Goal: Find specific page/section: Find specific page/section

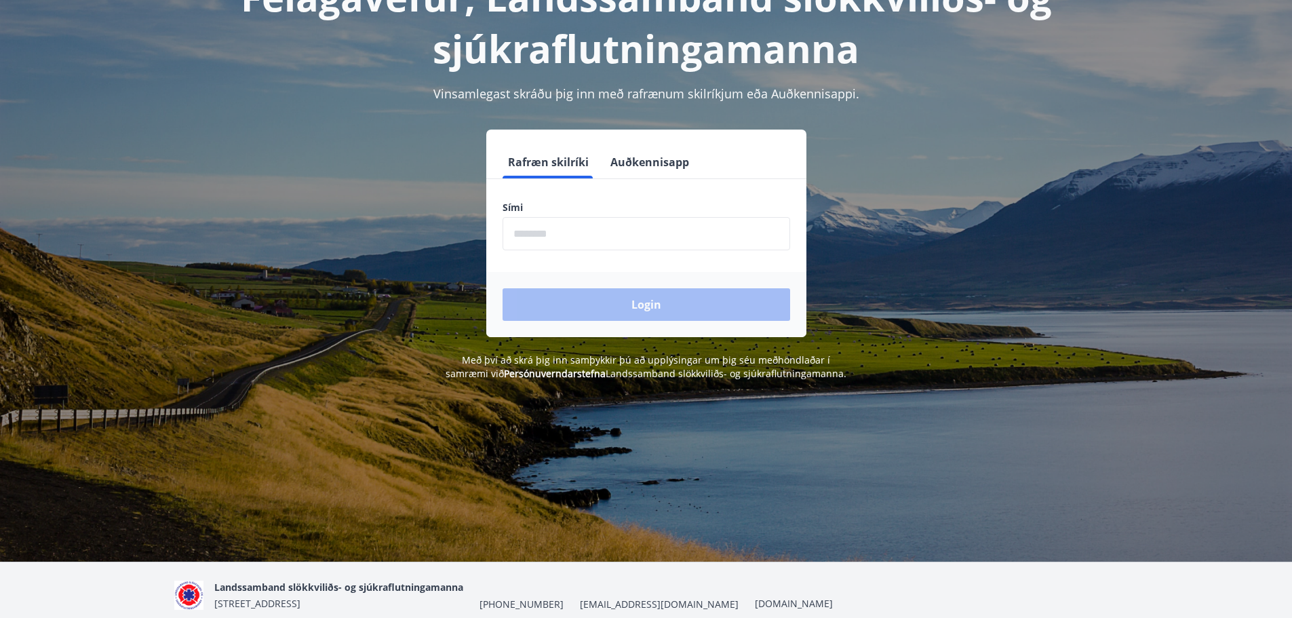
scroll to position [166, 0]
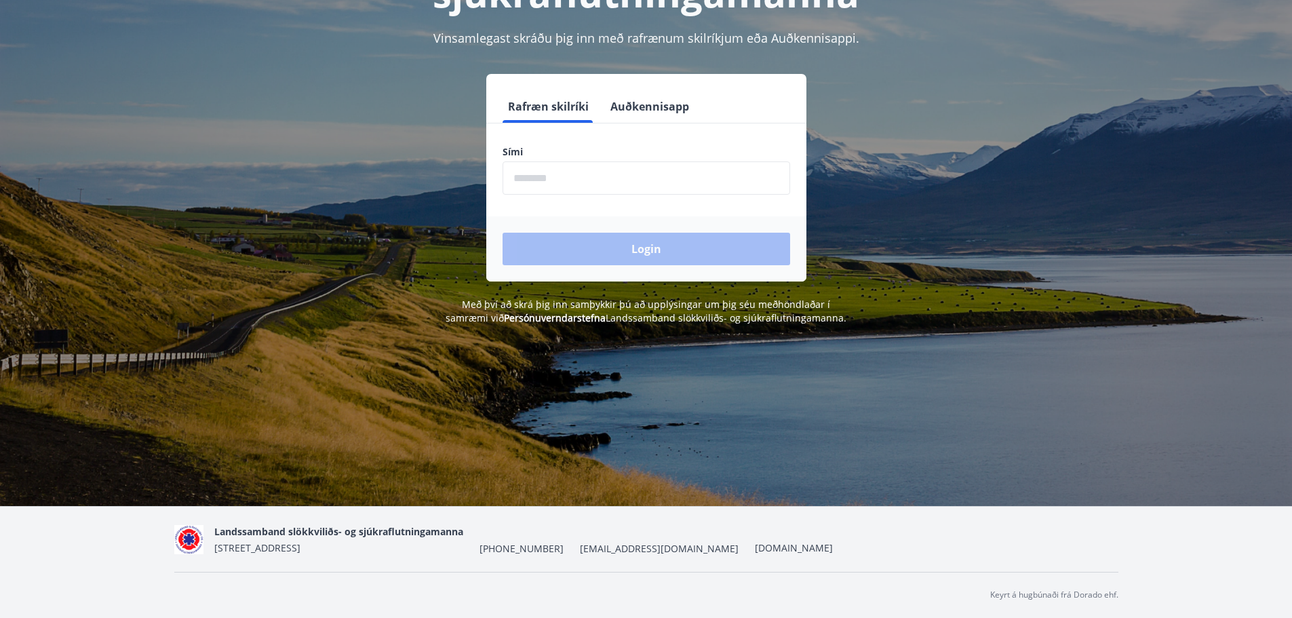
click at [578, 182] on input "phone" at bounding box center [645, 177] width 287 height 33
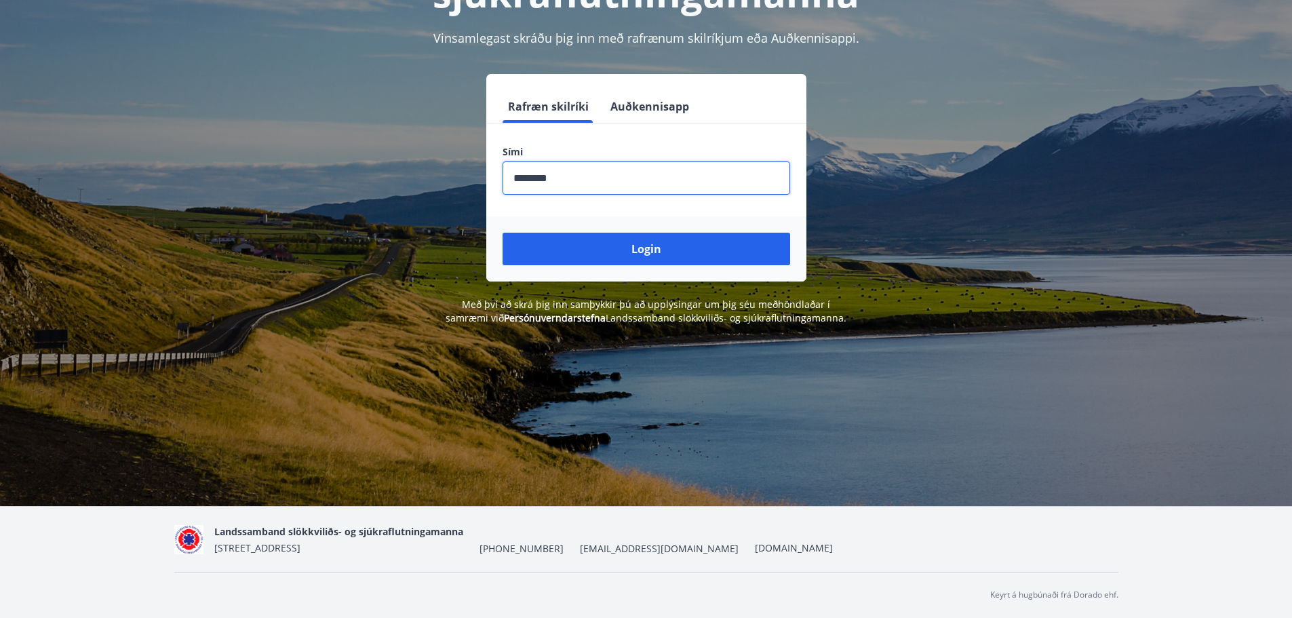
type input "********"
click at [502, 233] on button "Login" at bounding box center [645, 249] width 287 height 33
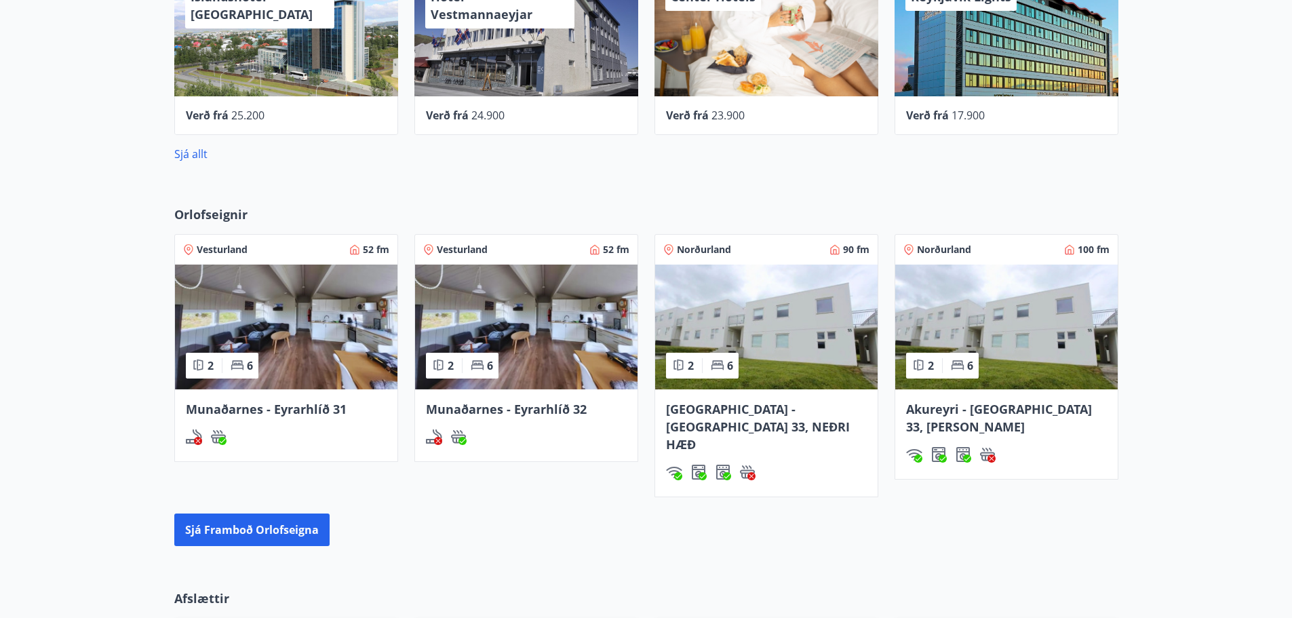
scroll to position [943, 0]
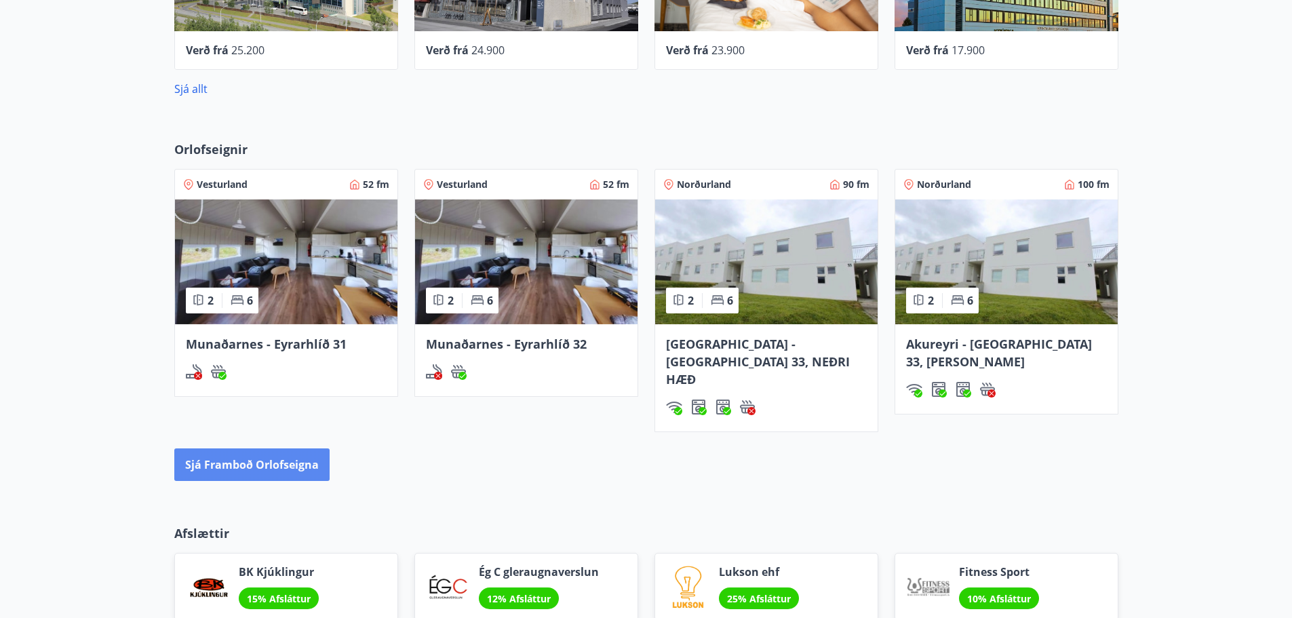
click at [227, 448] on button "Sjá framboð orlofseigna" at bounding box center [251, 464] width 155 height 33
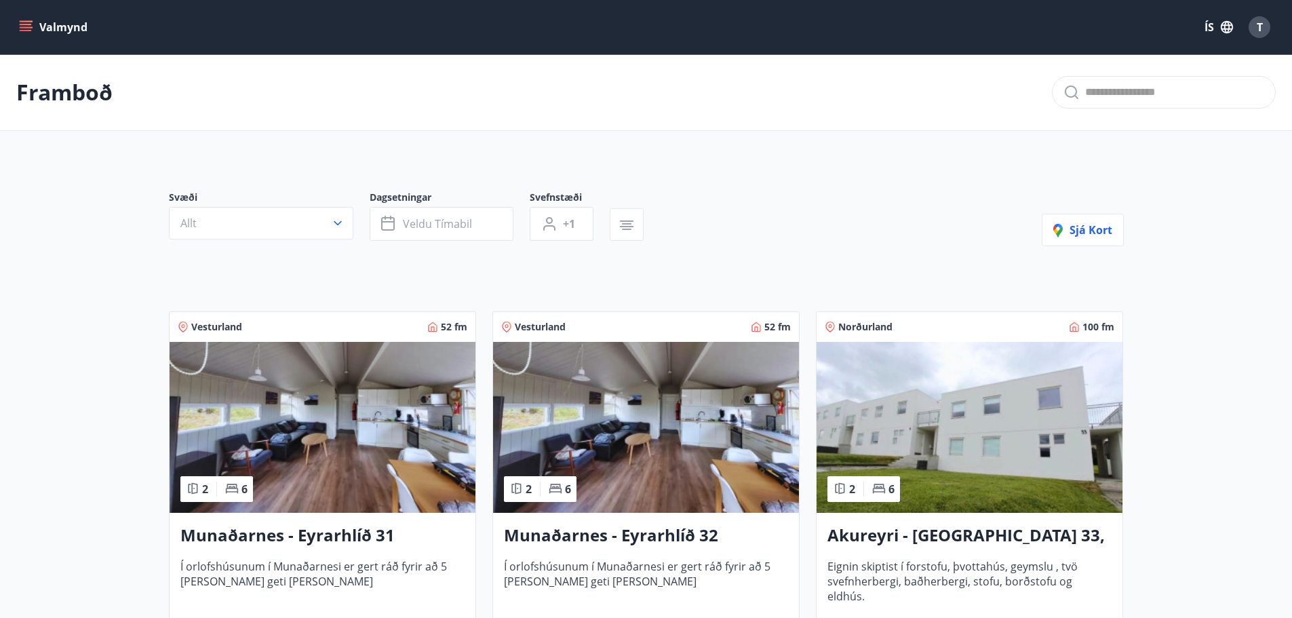
click at [54, 23] on button "Valmynd" at bounding box center [54, 27] width 77 height 24
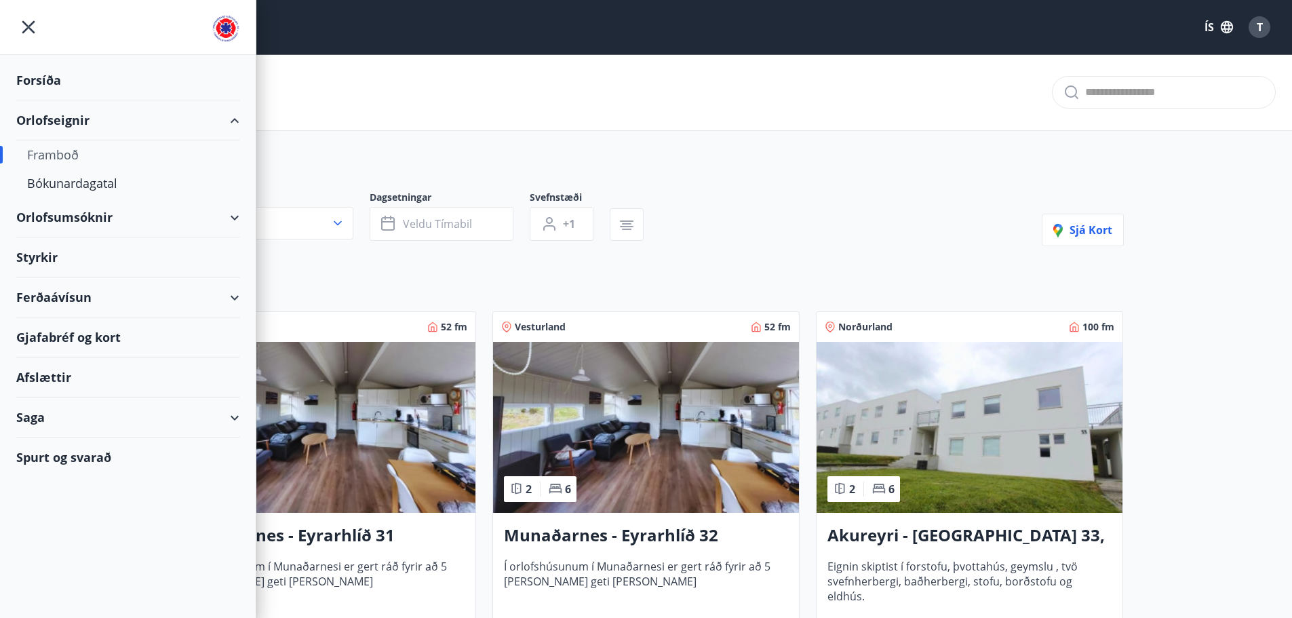
click at [39, 77] on div "Forsíða" at bounding box center [127, 80] width 223 height 40
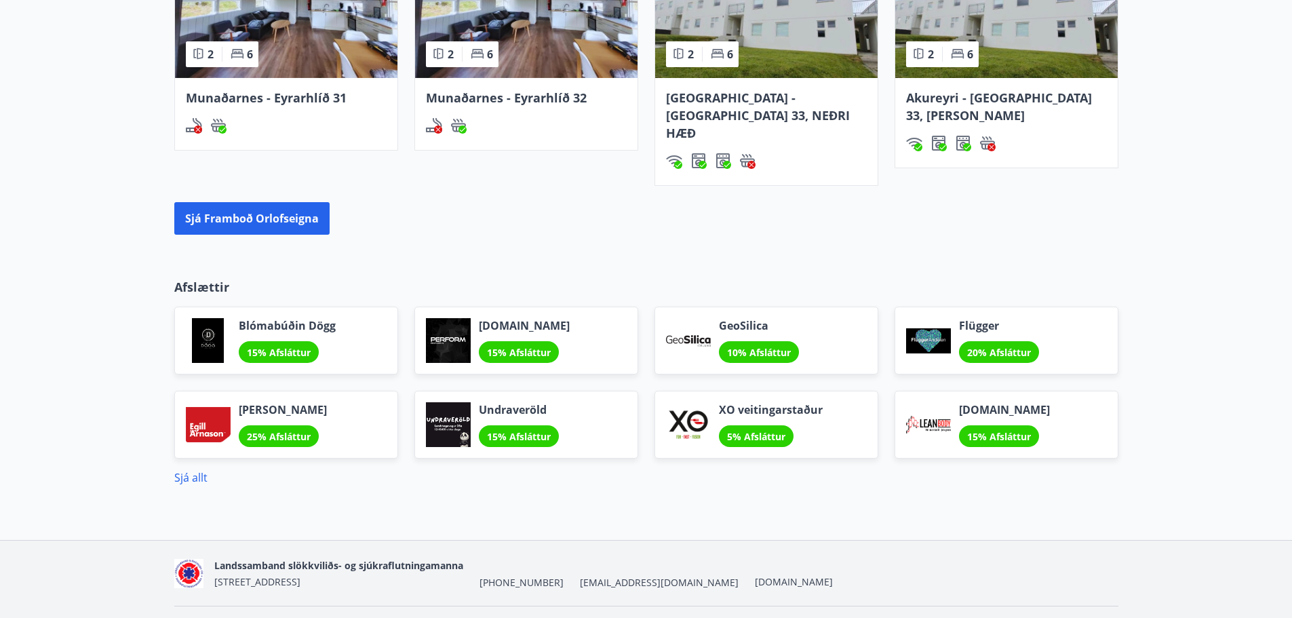
scroll to position [1208, 0]
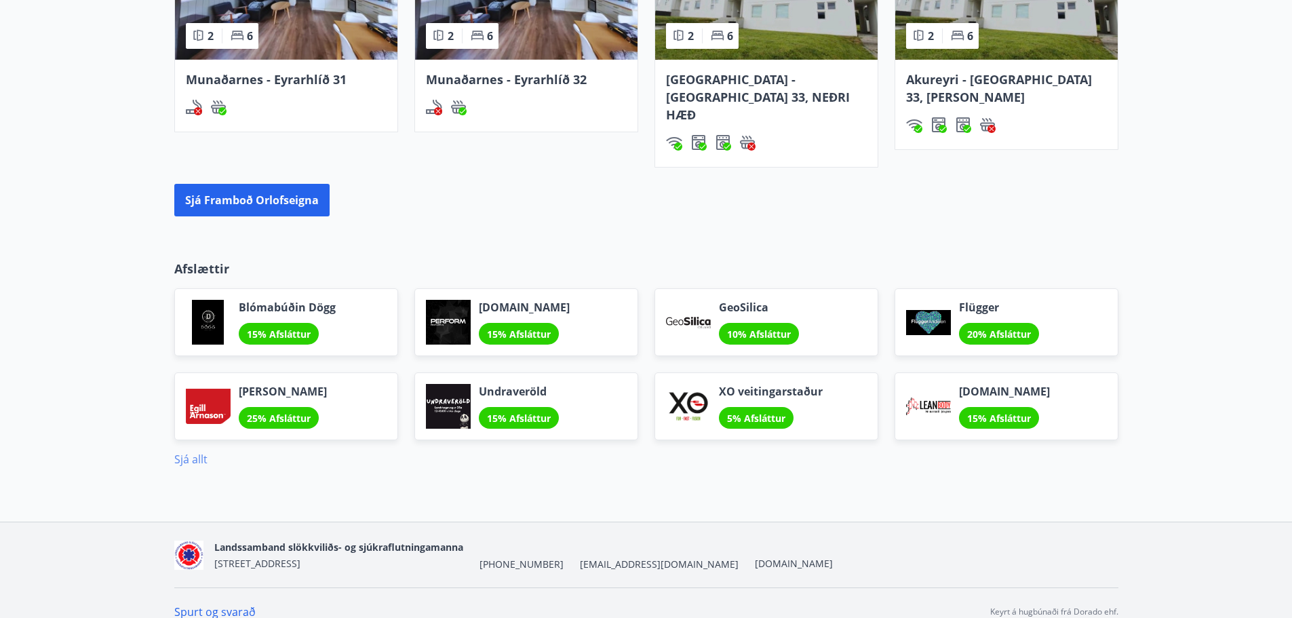
click at [191, 452] on link "Sjá allt" at bounding box center [190, 459] width 33 height 15
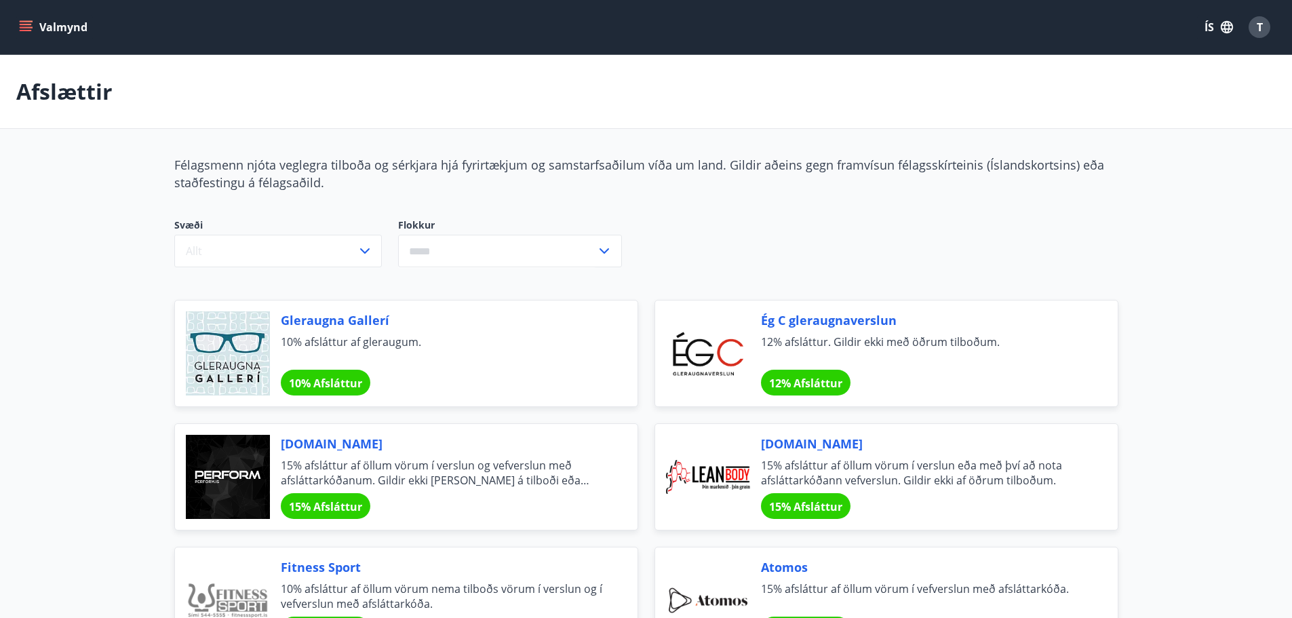
click at [40, 23] on button "Valmynd" at bounding box center [54, 27] width 77 height 24
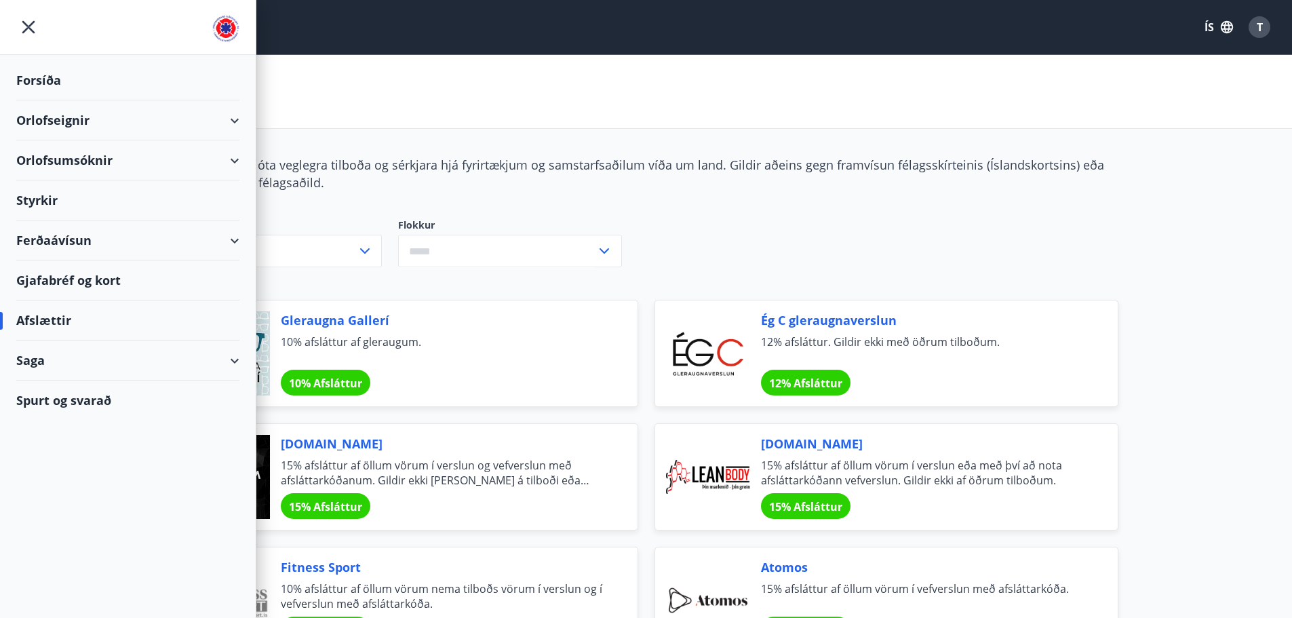
click at [73, 239] on div "Ferðaávísun" at bounding box center [127, 240] width 223 height 40
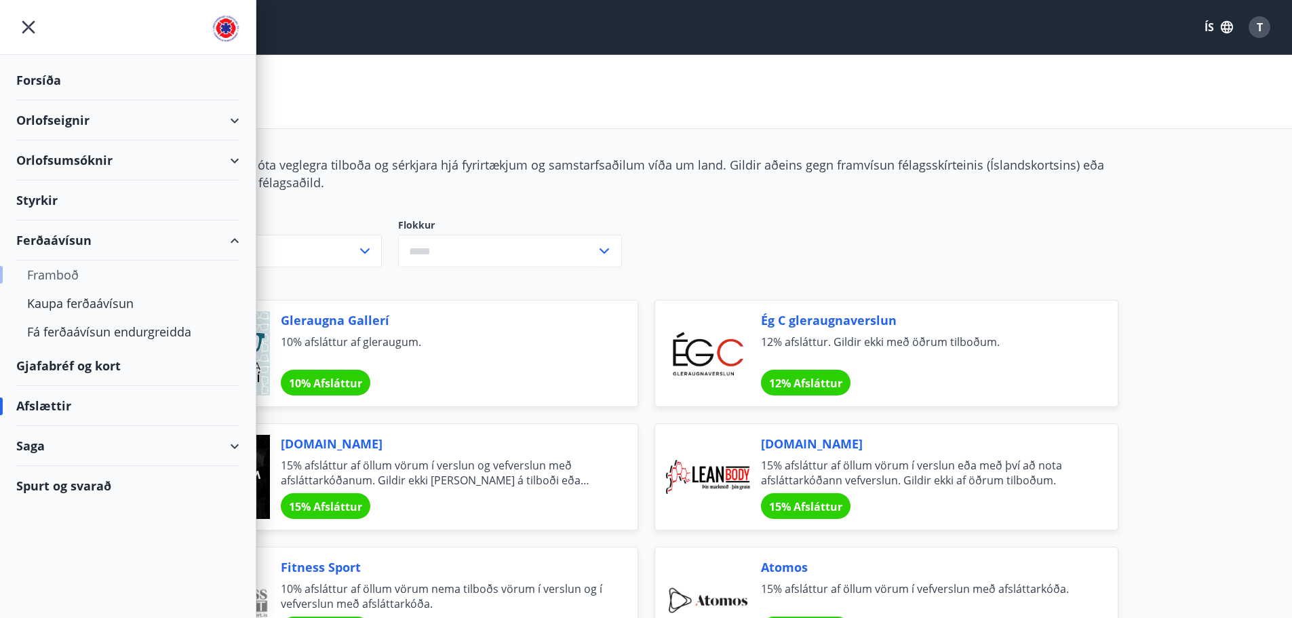
click at [61, 279] on div "Framboð" at bounding box center [127, 274] width 201 height 28
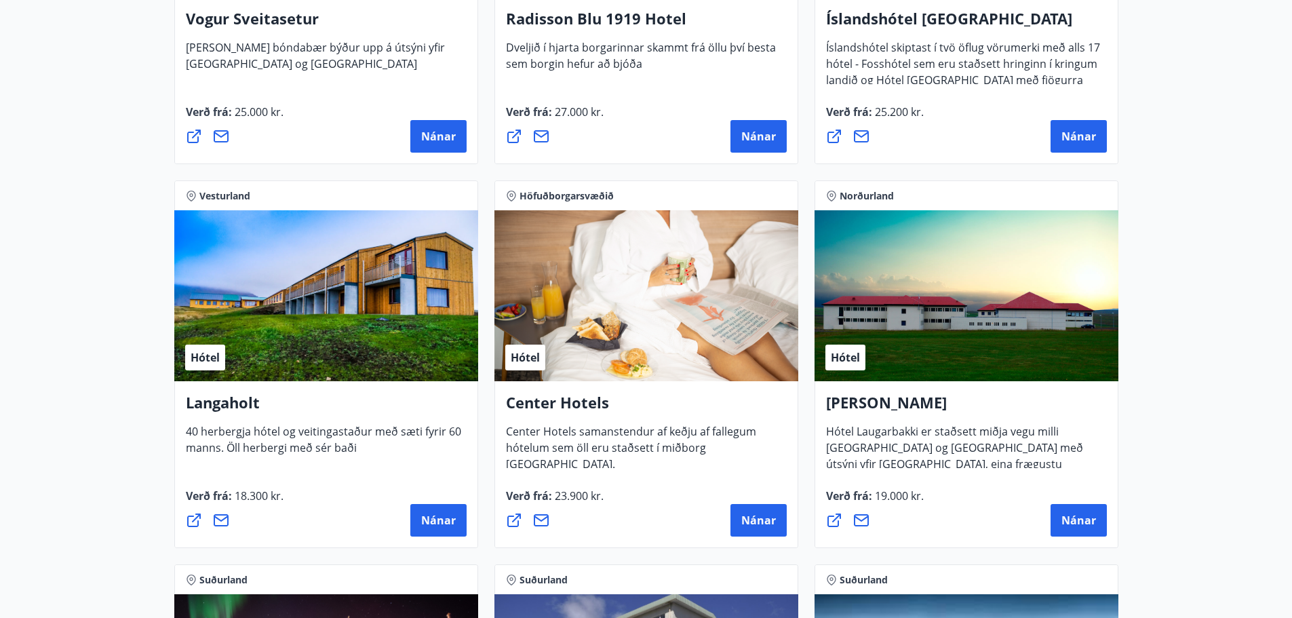
scroll to position [2780, 0]
